Goal: Book appointment/travel/reservation

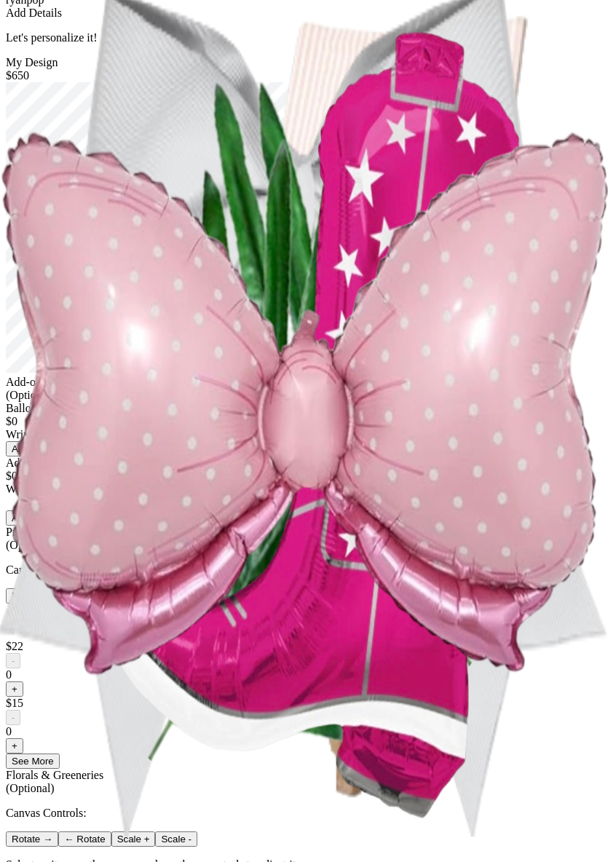
scroll to position [31, 0]
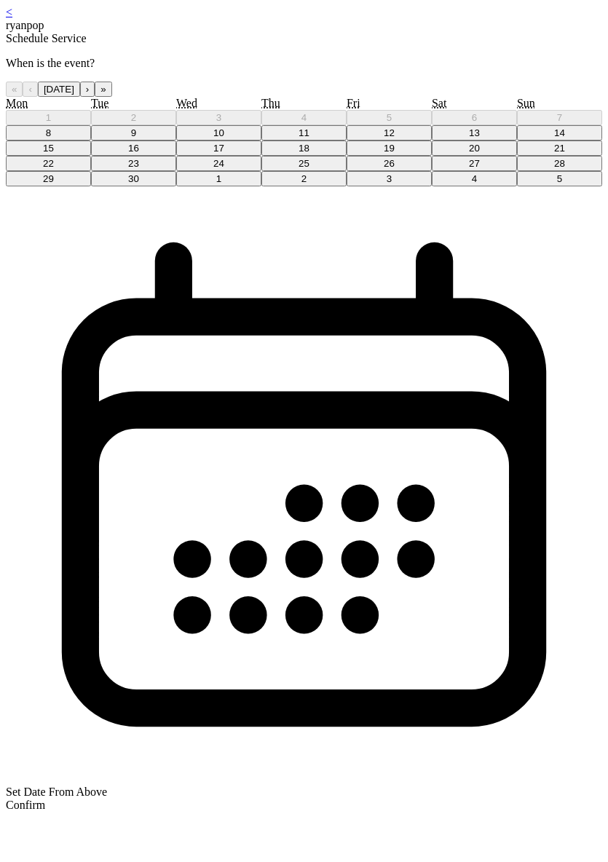
click at [314, 156] on button "18" at bounding box center [303, 148] width 85 height 15
